Goal: Find specific page/section: Find specific page/section

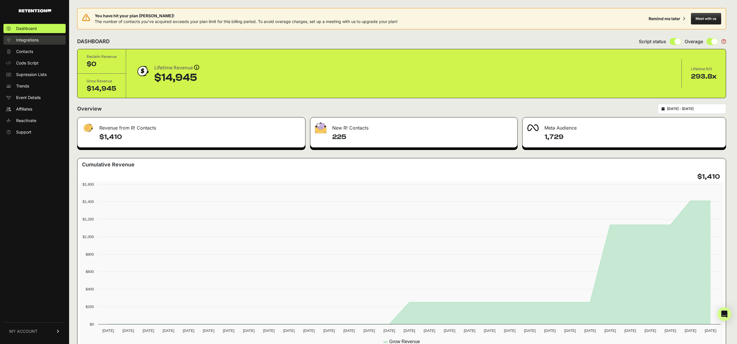
click at [34, 40] on span "Integrations" at bounding box center [27, 40] width 22 height 6
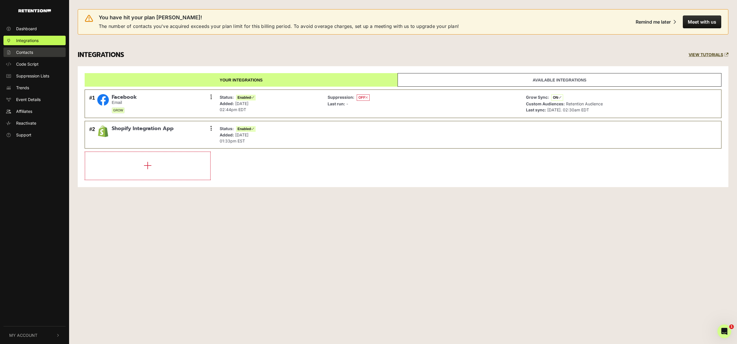
click at [32, 53] on span "Contacts" at bounding box center [24, 52] width 17 height 6
